Goal: Find specific page/section: Find specific page/section

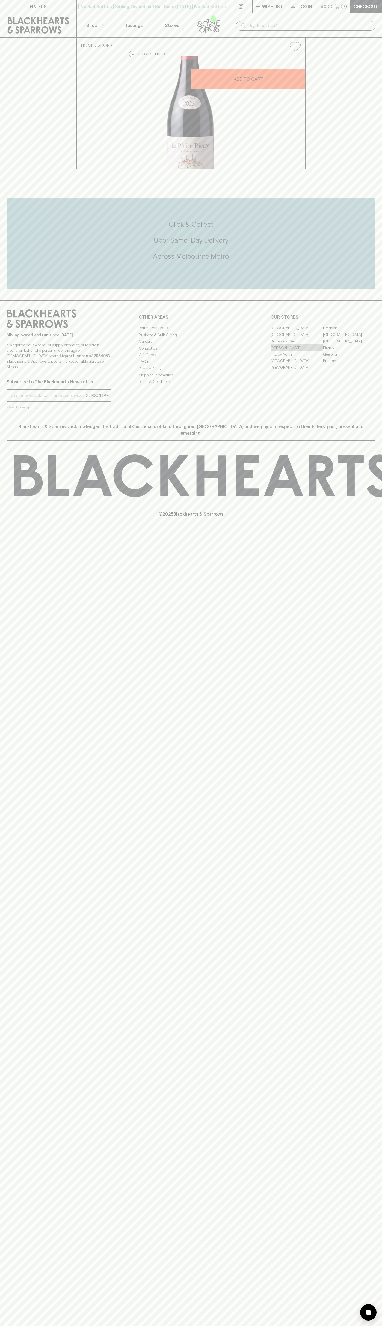
click at [297, 351] on link "[PERSON_NAME]" at bounding box center [296, 347] width 52 height 7
click at [137, 20] on link "Tastings" at bounding box center [134, 25] width 38 height 24
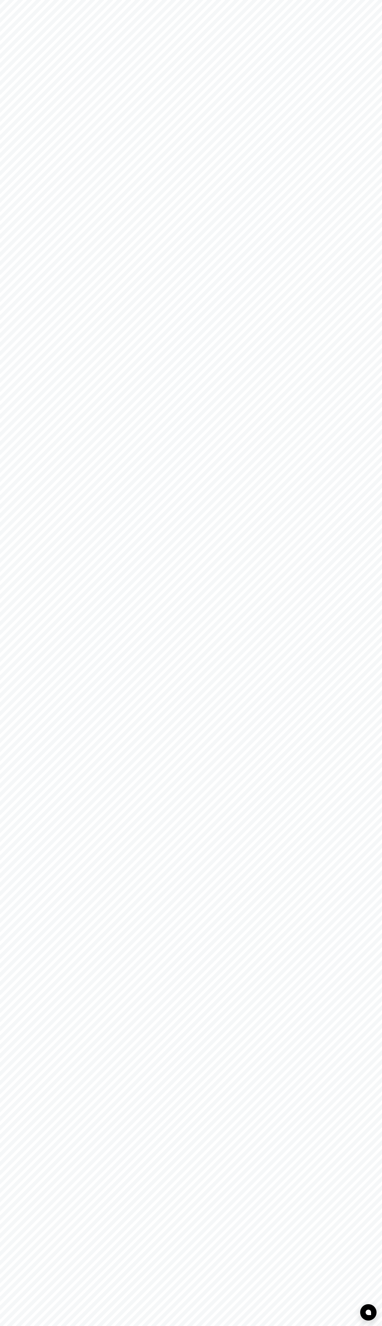
click at [365, 0] on html at bounding box center [191, 0] width 382 height 0
click at [314, 0] on html at bounding box center [191, 0] width 382 height 0
click at [8, 0] on html at bounding box center [191, 0] width 382 height 0
